Goal: Task Accomplishment & Management: Manage account settings

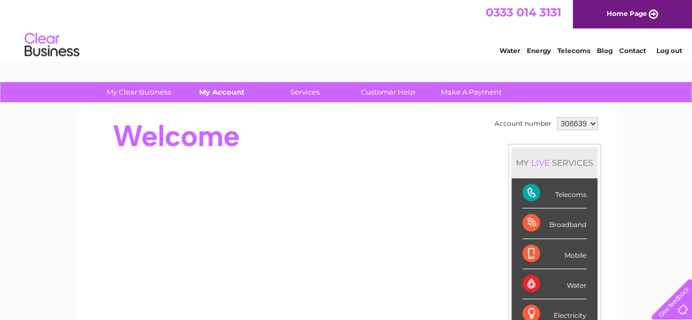
click at [224, 95] on link "My Account" at bounding box center [222, 92] width 90 height 20
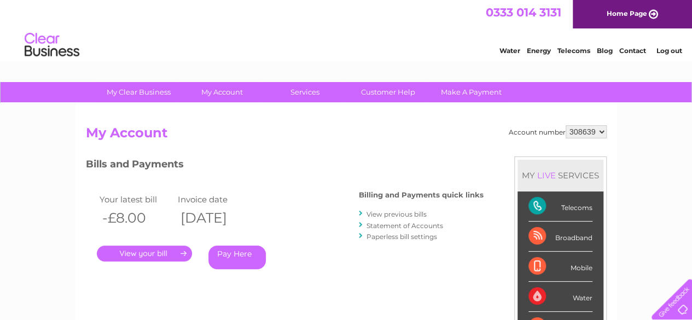
click at [160, 250] on link "." at bounding box center [144, 254] width 95 height 16
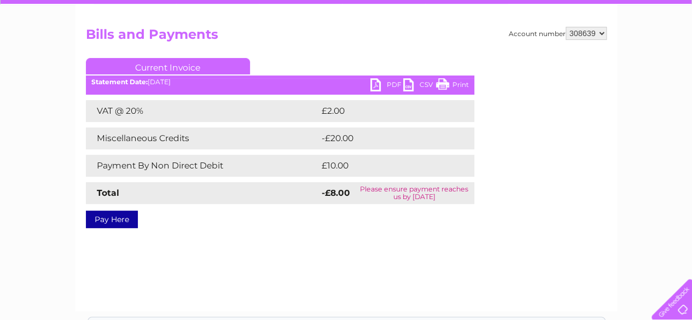
scroll to position [97, 0]
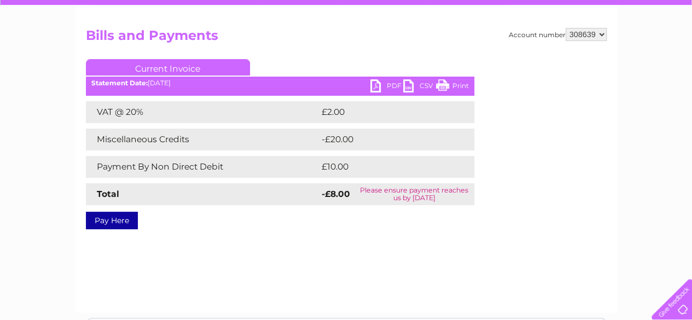
click at [520, 204] on div "Account number 308639 Bills and Payments Current Invoice PDF CSV Print £2.00" at bounding box center [346, 127] width 521 height 198
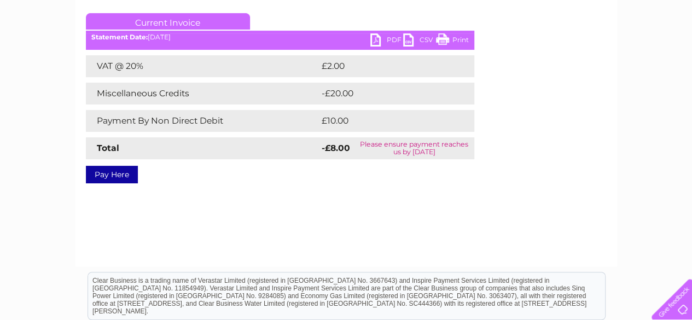
scroll to position [140, 0]
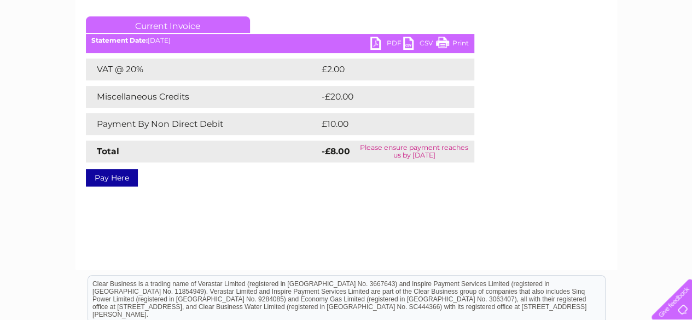
click at [570, 174] on div "Account number 308639 Bills and Payments Current Invoice PDF CSV Print £2.00" at bounding box center [346, 84] width 521 height 198
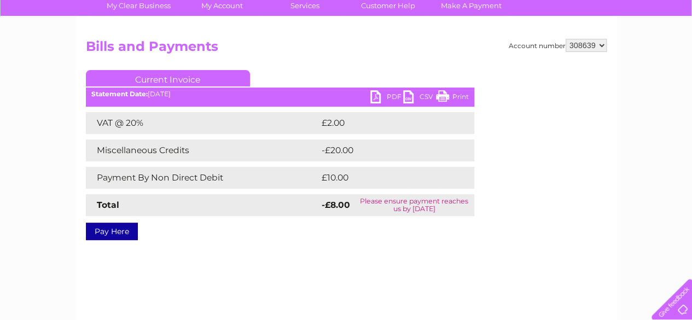
scroll to position [89, 0]
